Goal: Find specific page/section: Find specific page/section

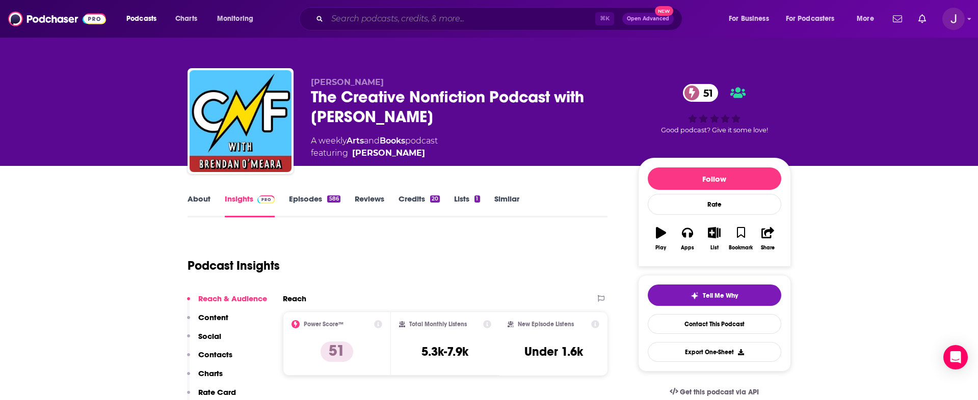
click at [429, 21] on input "Search podcasts, credits, & more..." at bounding box center [461, 19] width 268 height 16
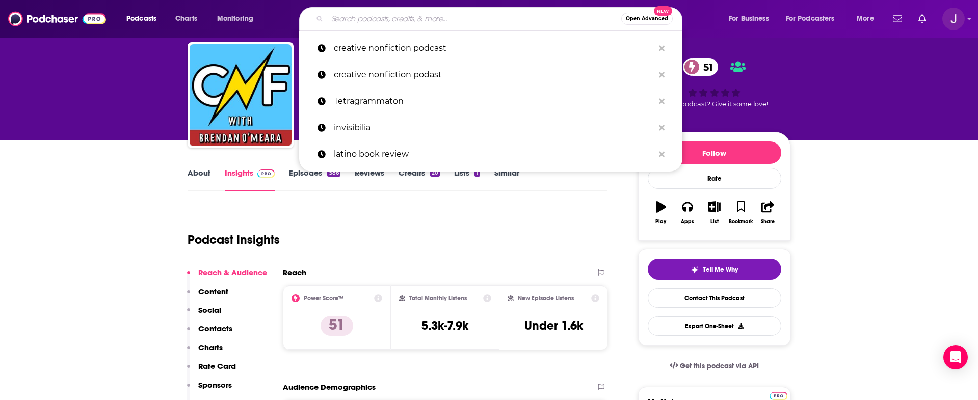
scroll to position [26, 0]
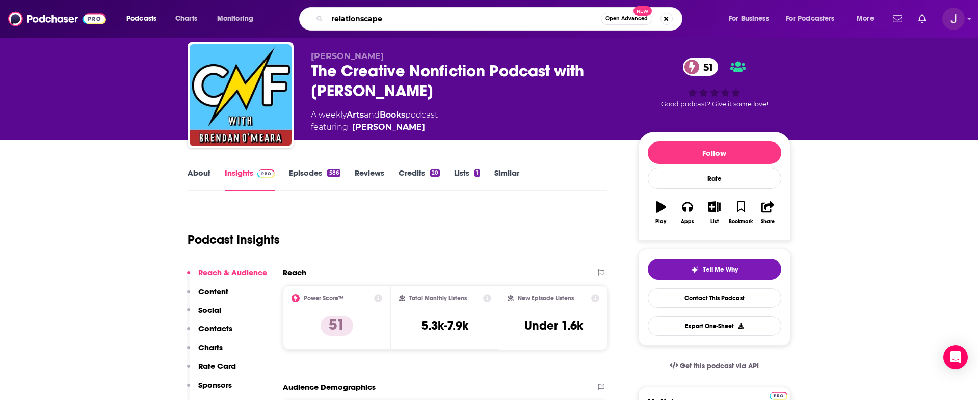
type input "relationscapes"
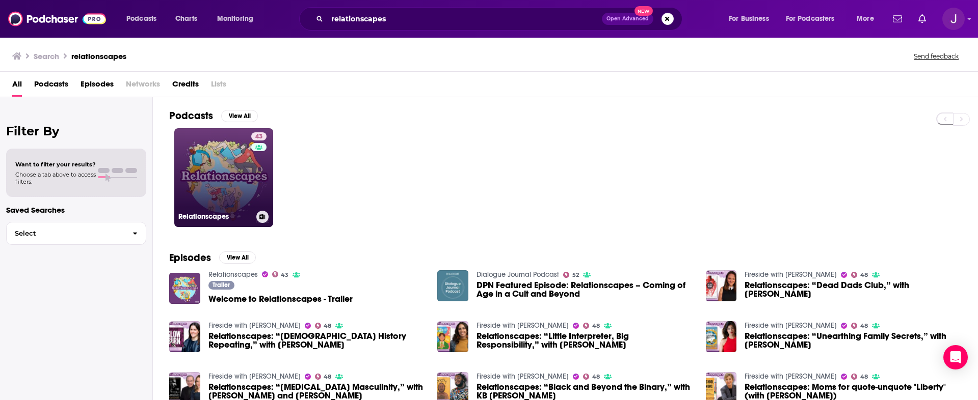
click at [227, 188] on link "43 Relationscapes" at bounding box center [223, 177] width 99 height 99
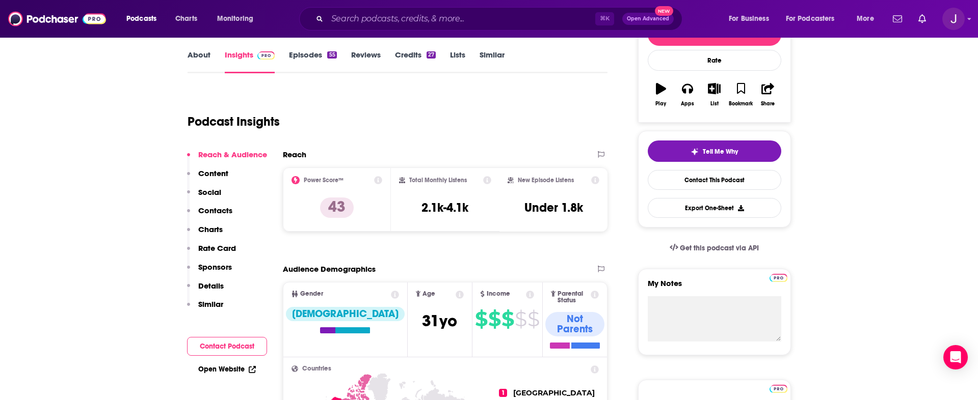
scroll to position [145, 0]
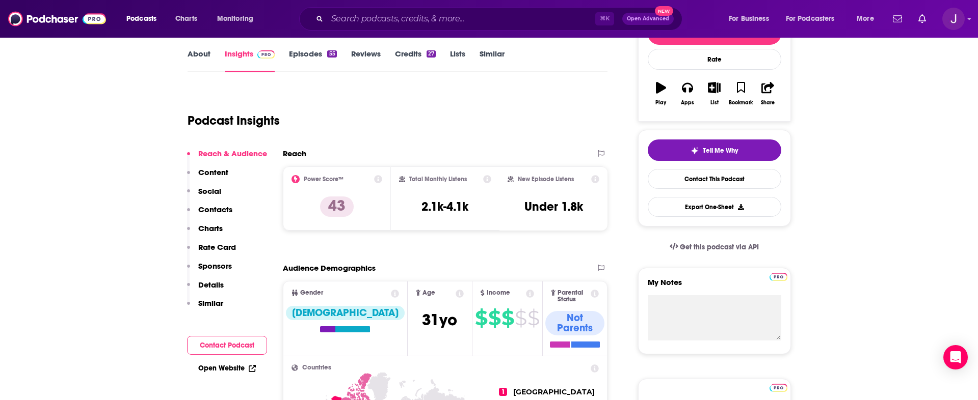
click at [306, 57] on link "Episodes 55" at bounding box center [312, 60] width 47 height 23
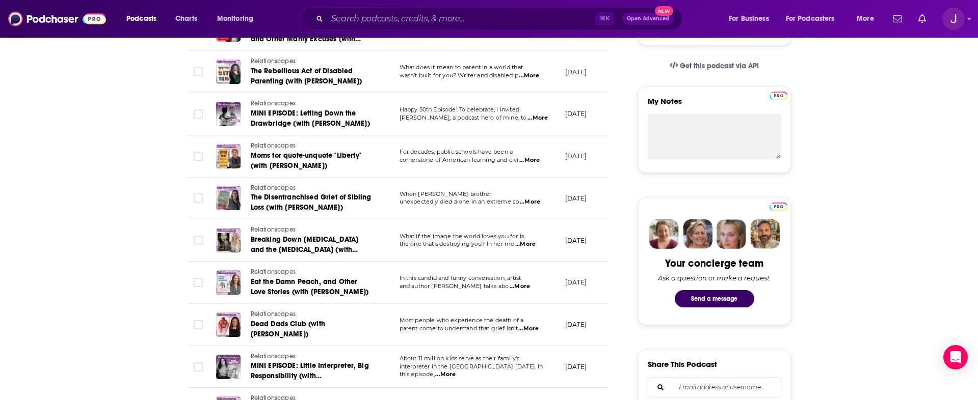
scroll to position [326, 0]
